Goal: Obtain resource: Obtain resource

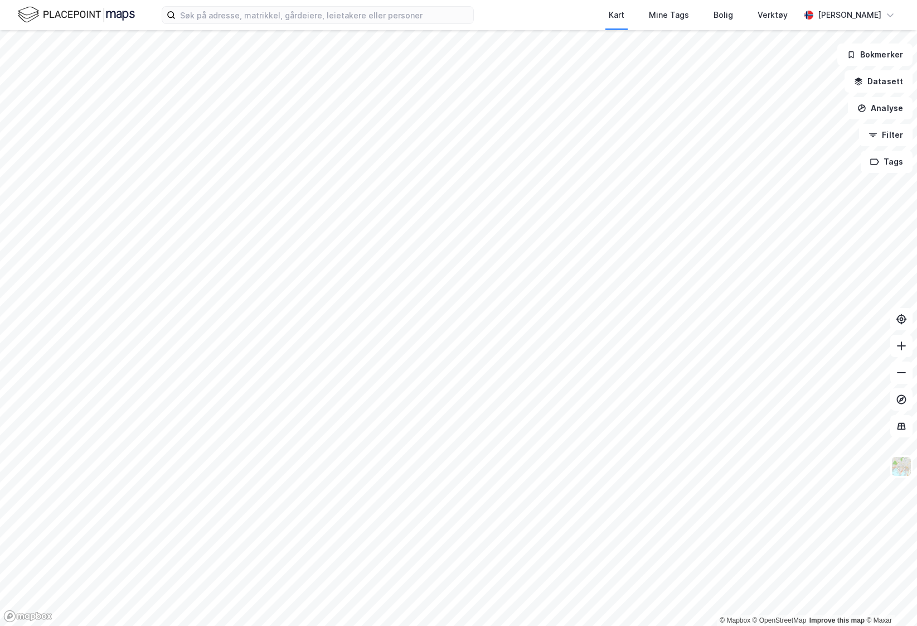
click at [144, 14] on div "Kart Mine Tags [PERSON_NAME] Verktøy [PERSON_NAME]" at bounding box center [458, 15] width 917 height 30
click at [122, 16] on img at bounding box center [76, 15] width 117 height 20
click at [212, 17] on input at bounding box center [325, 15] width 298 height 17
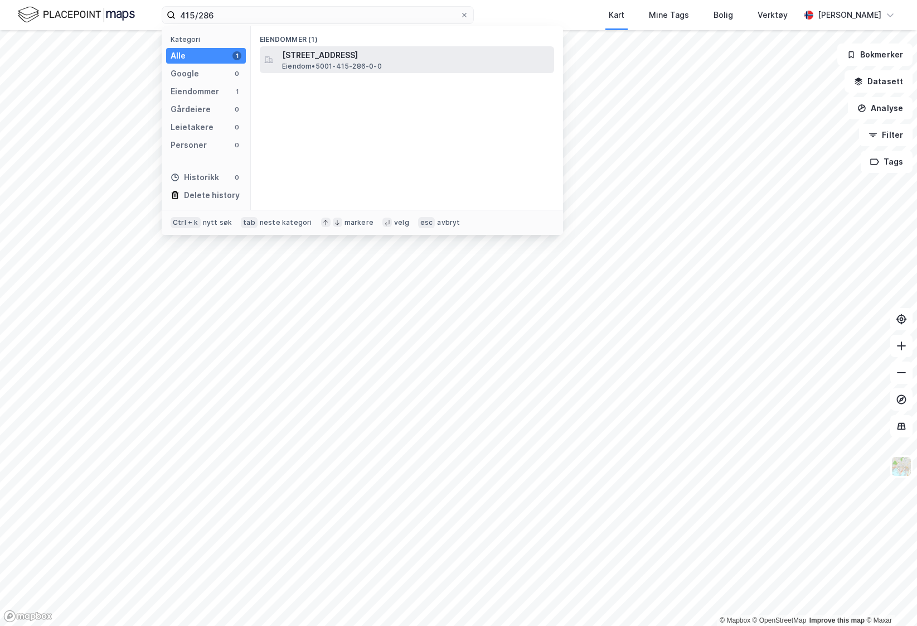
click at [397, 52] on span "[STREET_ADDRESS]" at bounding box center [416, 55] width 268 height 13
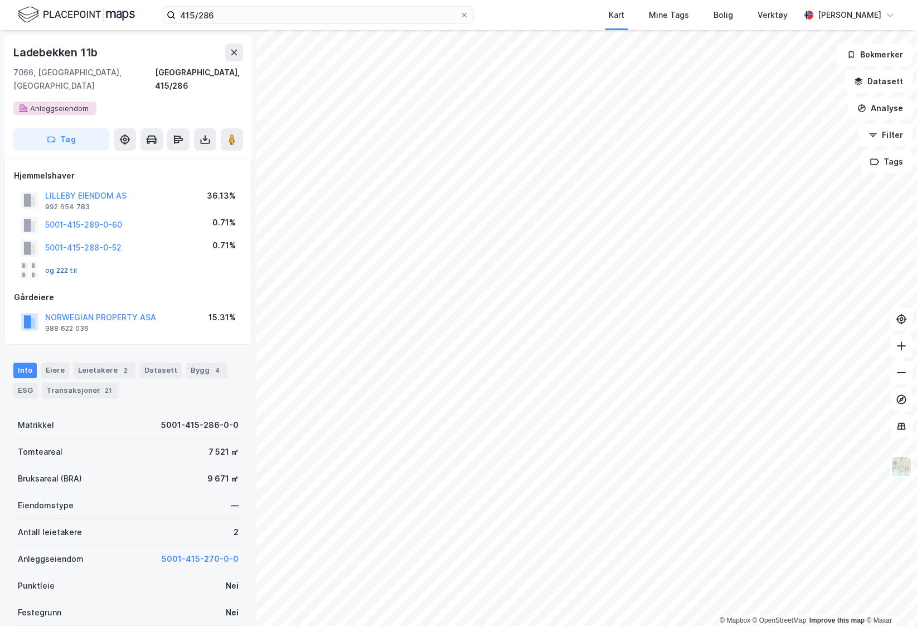
click at [0, 0] on button "og 222 til" at bounding box center [0, 0] width 0 height 0
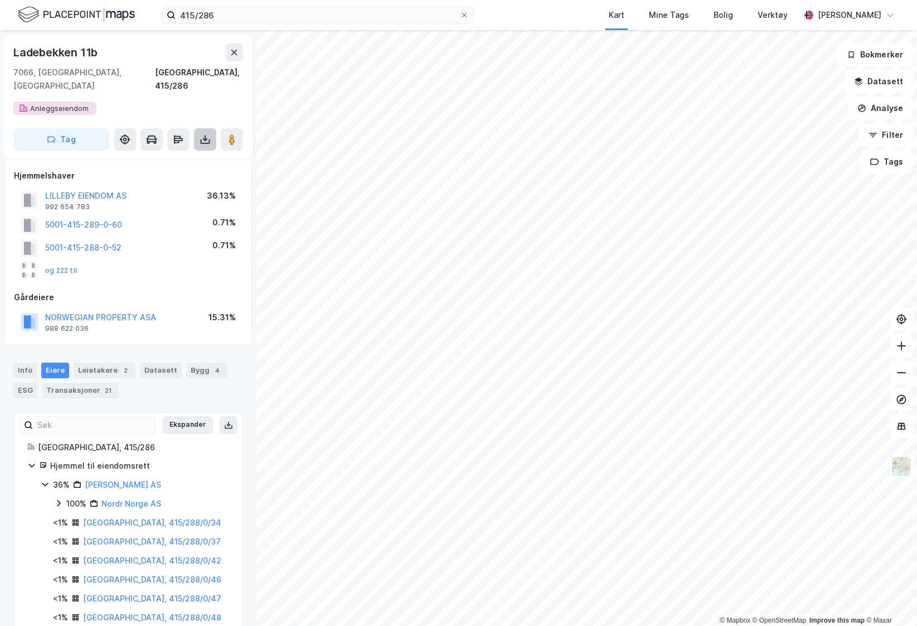
click at [202, 134] on icon at bounding box center [205, 139] width 11 height 11
click at [201, 153] on div "Last ned grunnbok" at bounding box center [157, 162] width 119 height 18
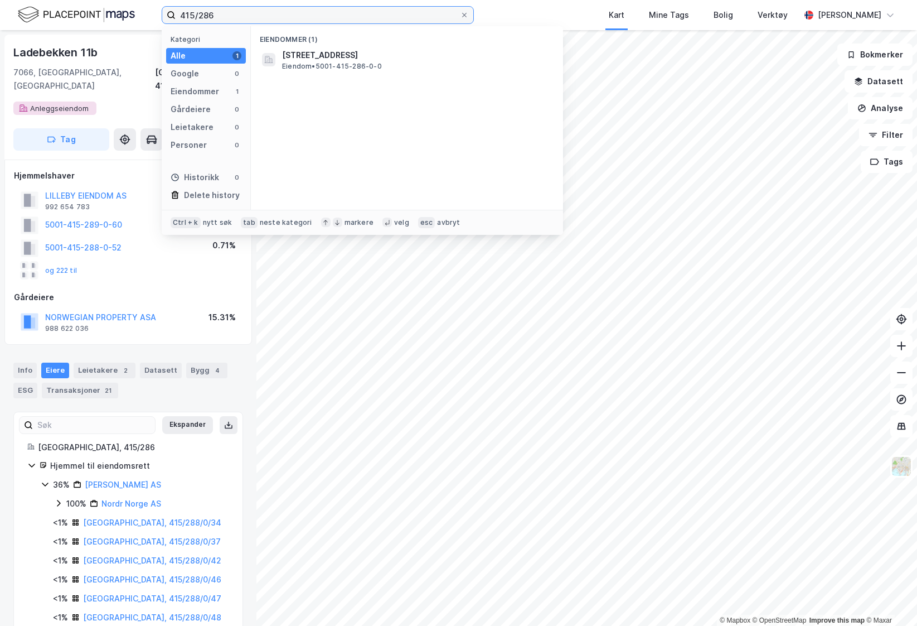
click at [272, 17] on input "415/286" at bounding box center [318, 15] width 284 height 17
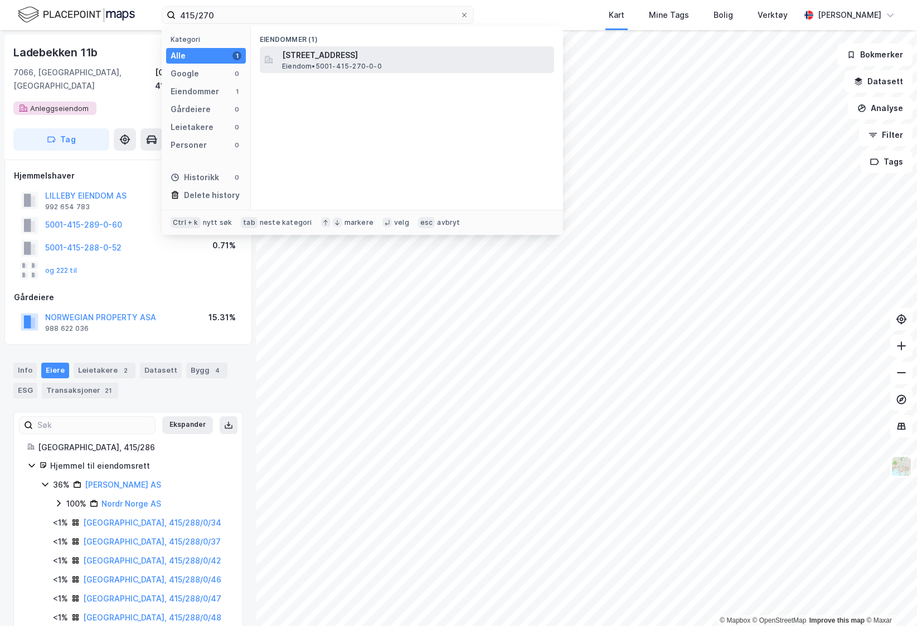
click at [357, 71] on div "[STREET_ADDRESS] • 5001-415-270-0-0" at bounding box center [407, 59] width 294 height 27
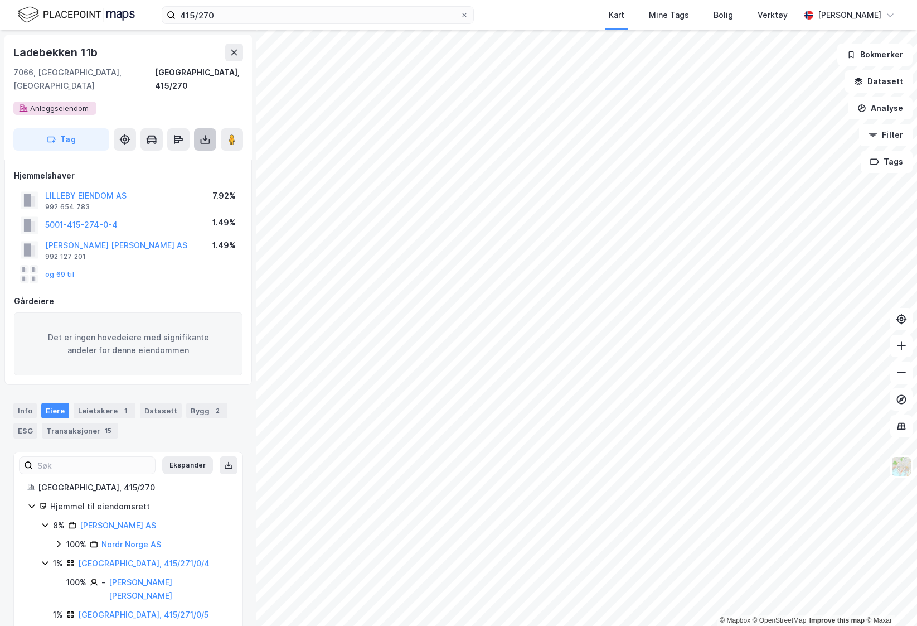
click at [205, 133] on button at bounding box center [205, 139] width 22 height 22
click at [189, 153] on div "Last ned grunnbok" at bounding box center [157, 162] width 119 height 18
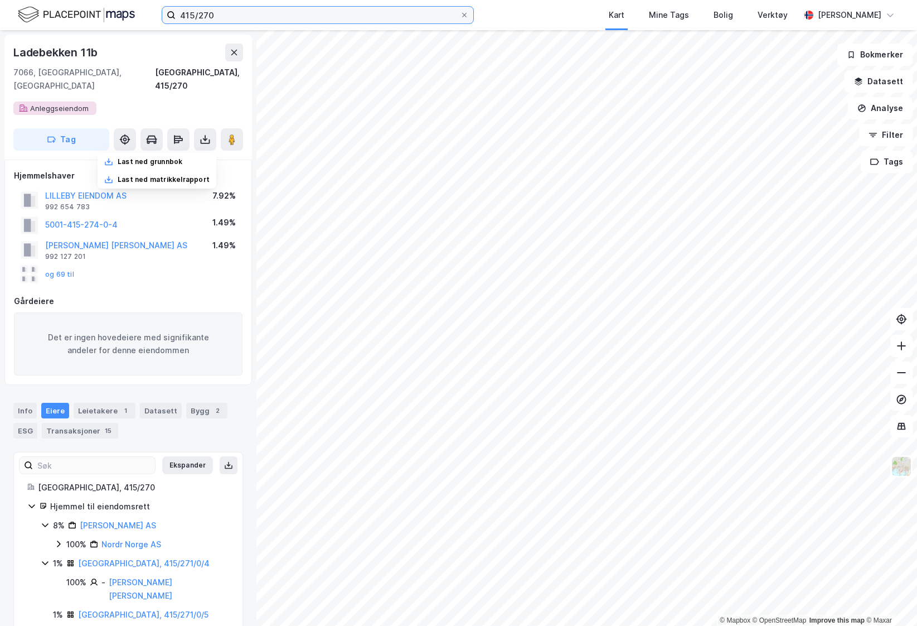
click at [372, 14] on input "415/270" at bounding box center [318, 15] width 284 height 17
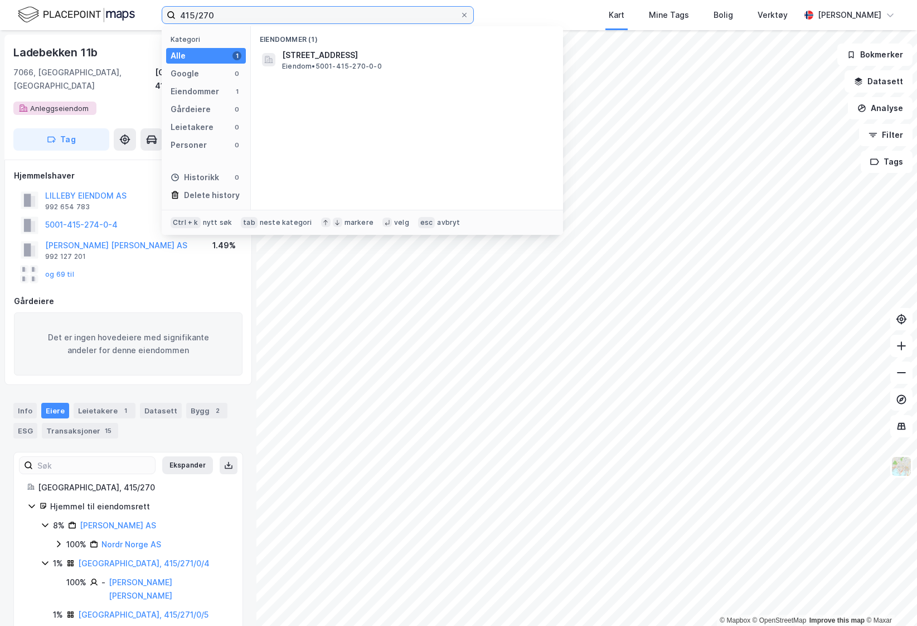
click at [372, 14] on input "415/270" at bounding box center [318, 15] width 284 height 17
type input "415/292"
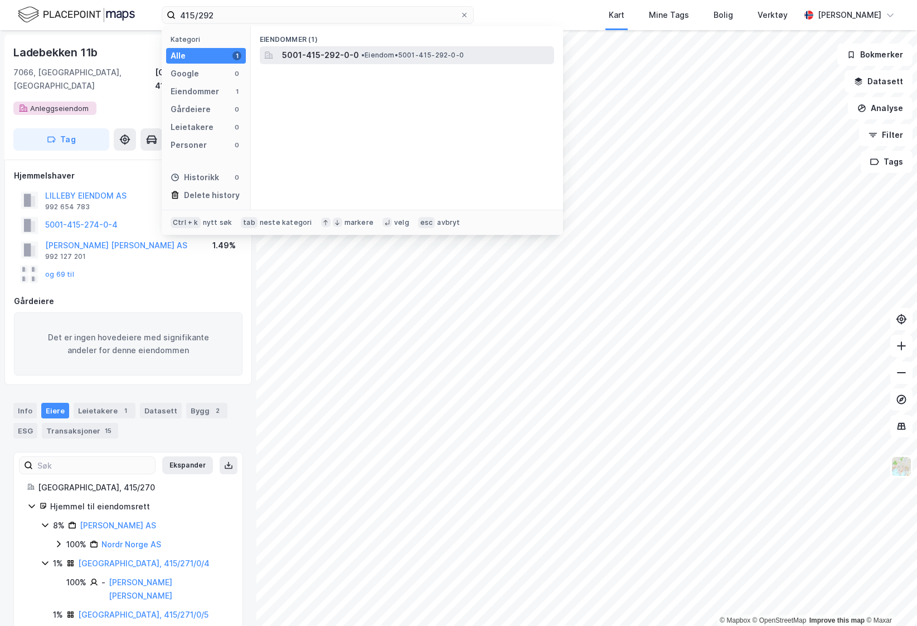
click at [358, 61] on div "5001-415-292-0-0 • Eiendom • 5001-415-292-0-0" at bounding box center [417, 55] width 270 height 13
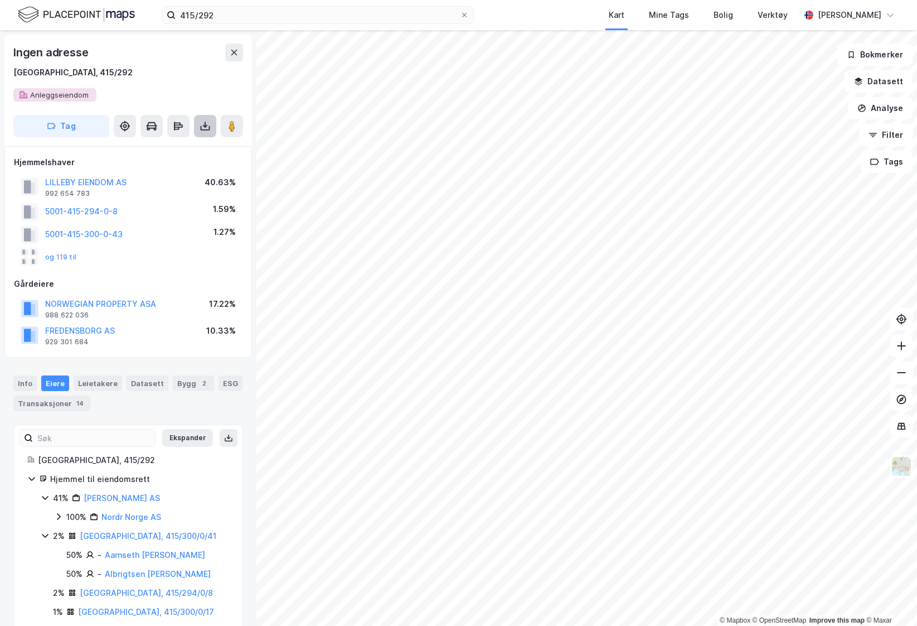
click at [208, 123] on icon at bounding box center [205, 125] width 11 height 11
click at [174, 148] on div "Last ned grunnbok" at bounding box center [150, 148] width 65 height 9
